Goal: Information Seeking & Learning: Learn about a topic

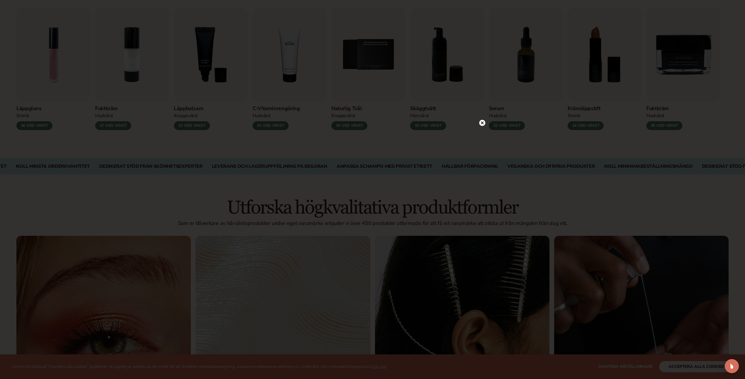
scroll to position [256, 0]
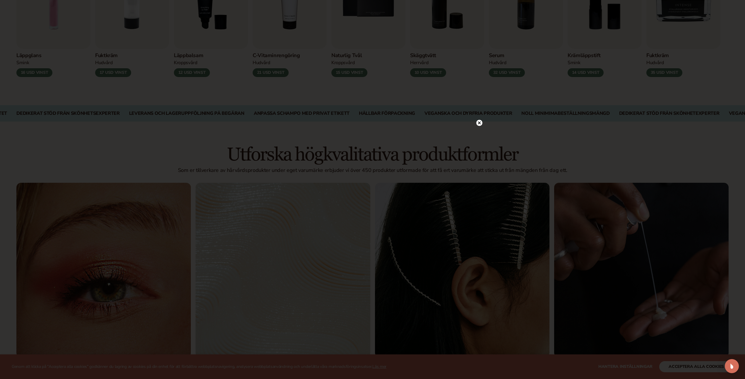
click at [481, 124] on circle at bounding box center [479, 123] width 6 height 6
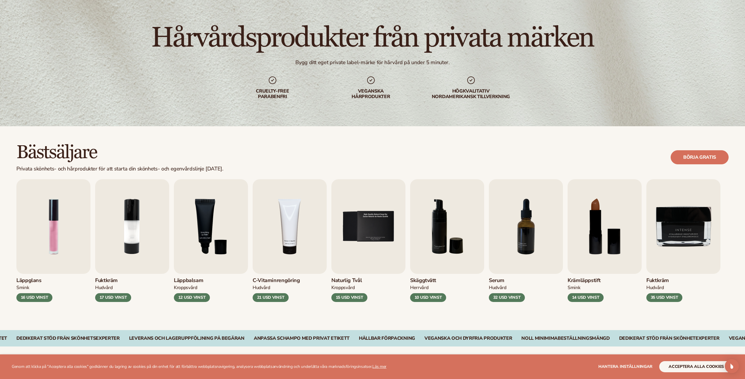
scroll to position [0, 0]
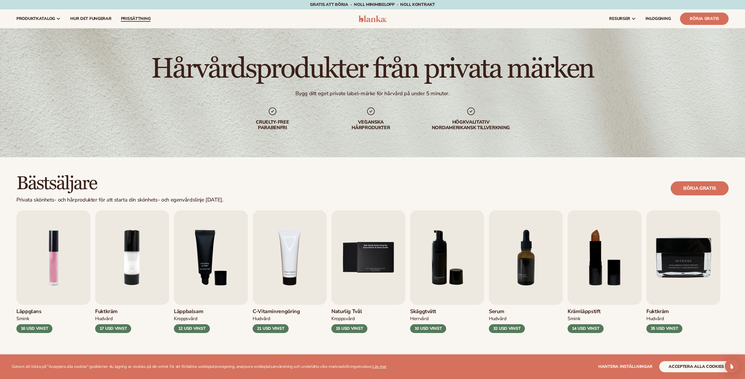
click at [127, 15] on link "prissättning" at bounding box center [135, 18] width 39 height 19
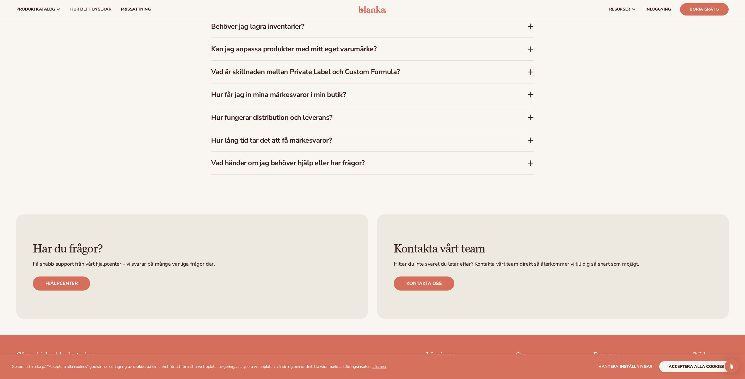
scroll to position [1148, 0]
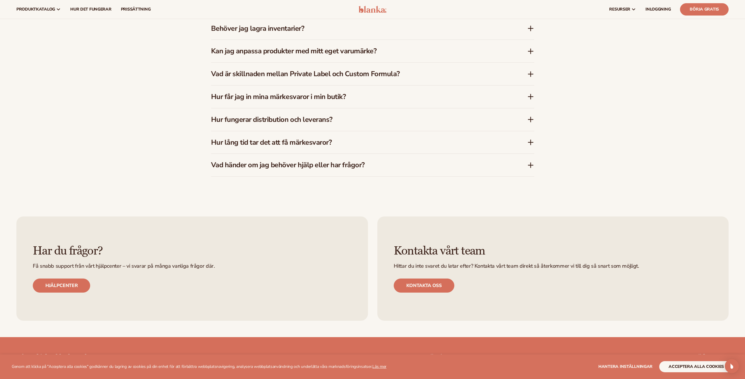
click at [365, 71] on font "Vad är skillnaden mellan Private Label och Custom Formula?" at bounding box center [305, 73] width 189 height 9
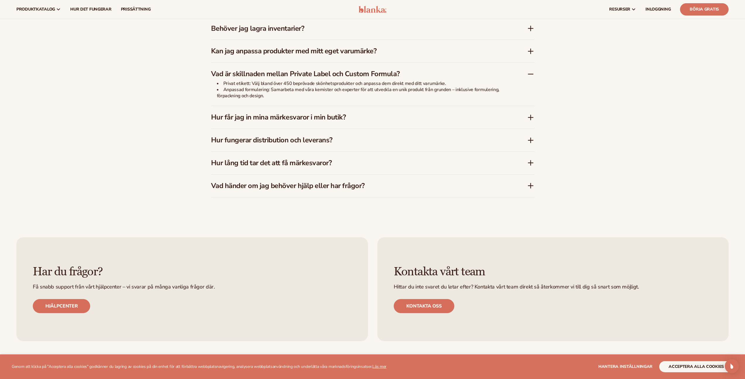
click at [223, 113] on font "Hur får jag in mina märkesvaror i min butik?" at bounding box center [278, 116] width 135 height 9
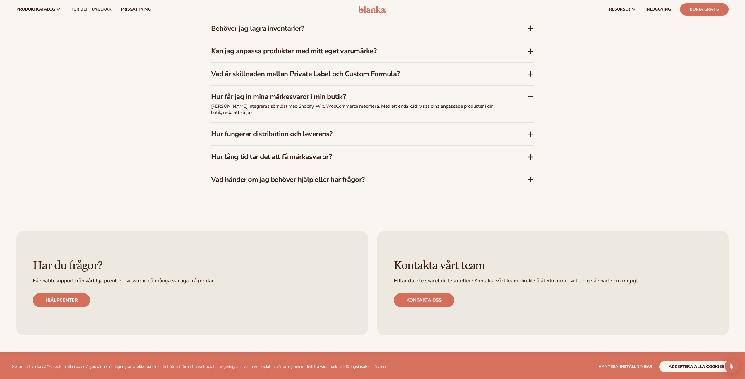
click at [241, 139] on div "Hur fungerar distribution och leverans?" at bounding box center [372, 134] width 323 height 23
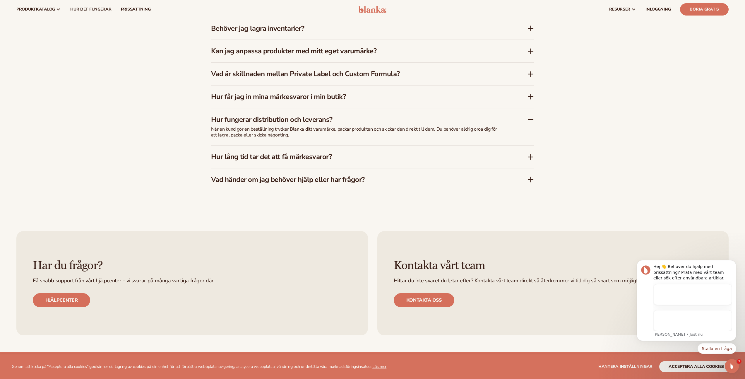
scroll to position [0, 0]
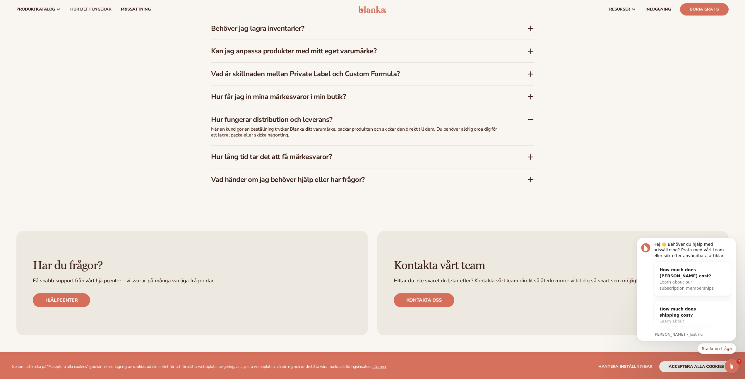
click at [235, 160] on font "Hur lång tid tar det att få märkesvaror?" at bounding box center [271, 156] width 121 height 9
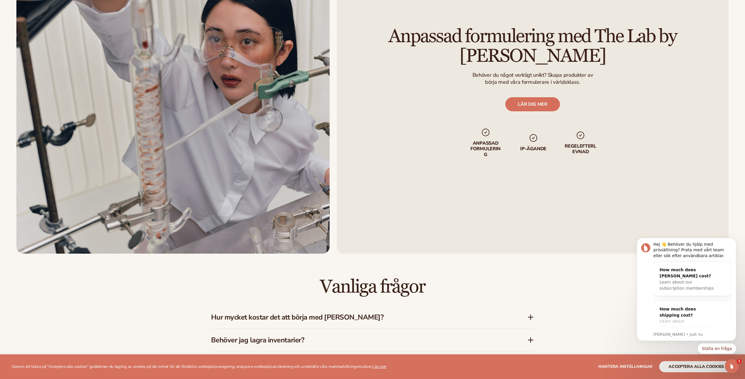
scroll to position [1118, 0]
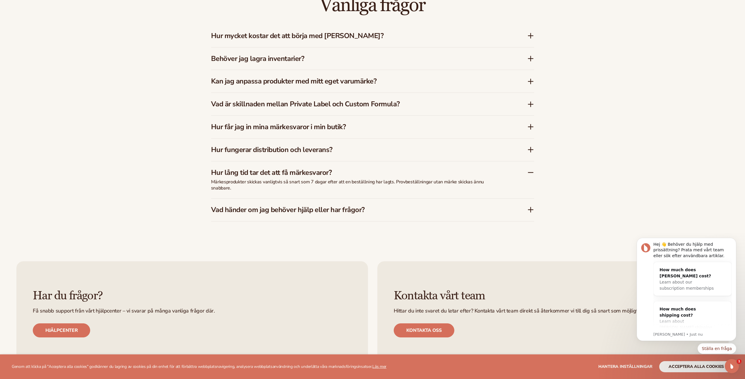
click at [317, 38] on font "Hur mycket kostar det att börja med Blanka?" at bounding box center [297, 35] width 173 height 9
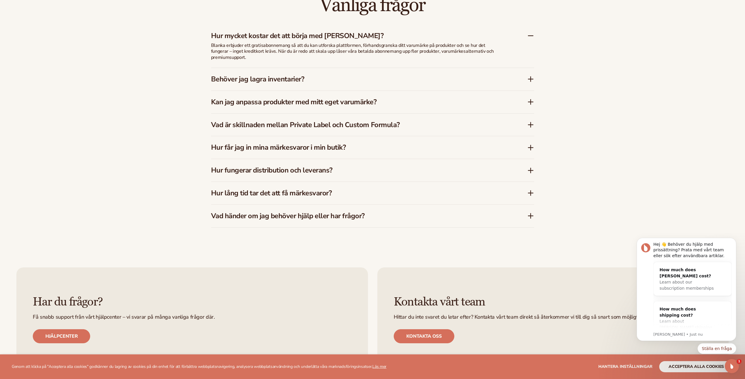
click at [291, 86] on div "Behöver jag lagra inventarier?" at bounding box center [372, 79] width 323 height 23
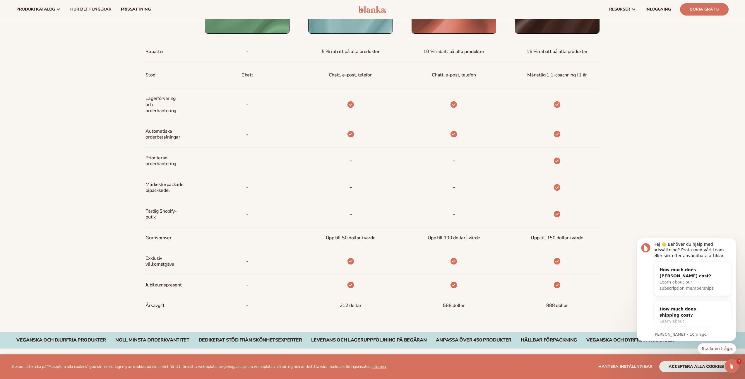
scroll to position [346, 0]
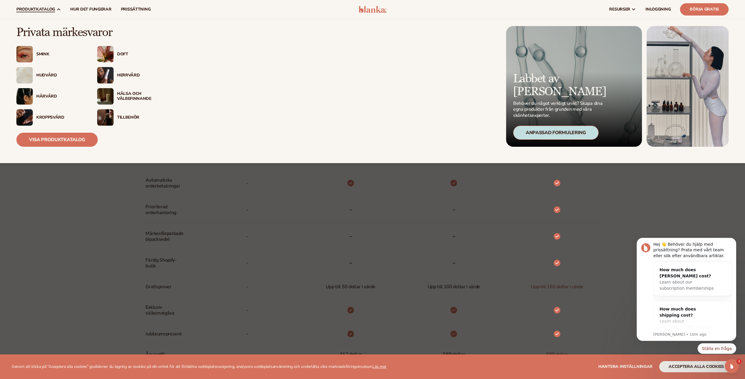
click at [41, 96] on font "Hårvård" at bounding box center [46, 96] width 21 height 6
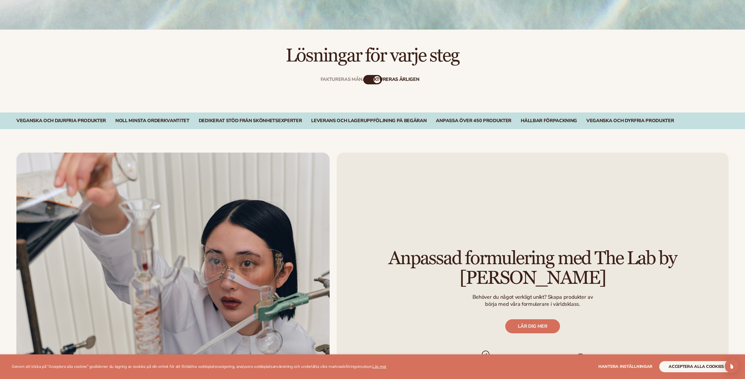
scroll to position [346, 0]
